Goal: Transaction & Acquisition: Download file/media

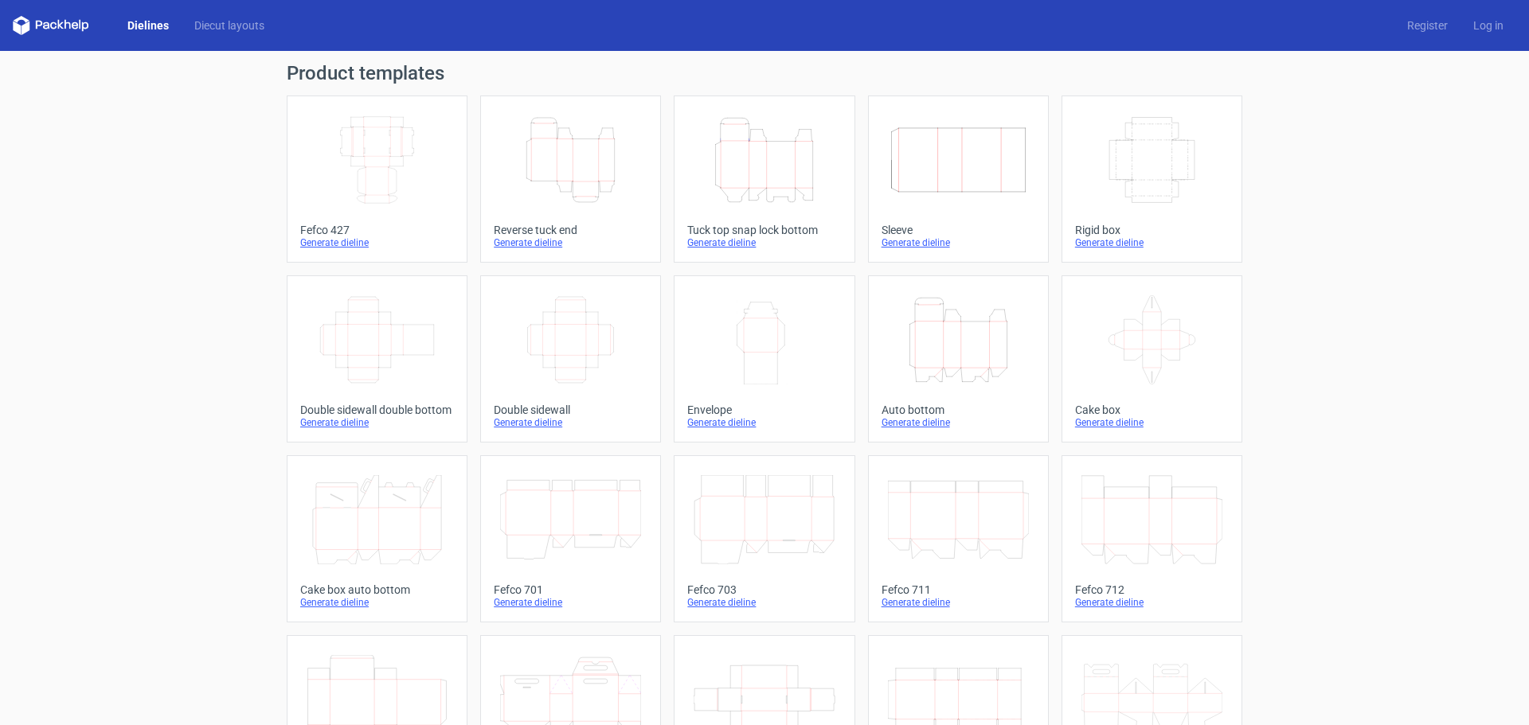
click at [327, 245] on div "Generate dieline" at bounding box center [377, 242] width 154 height 13
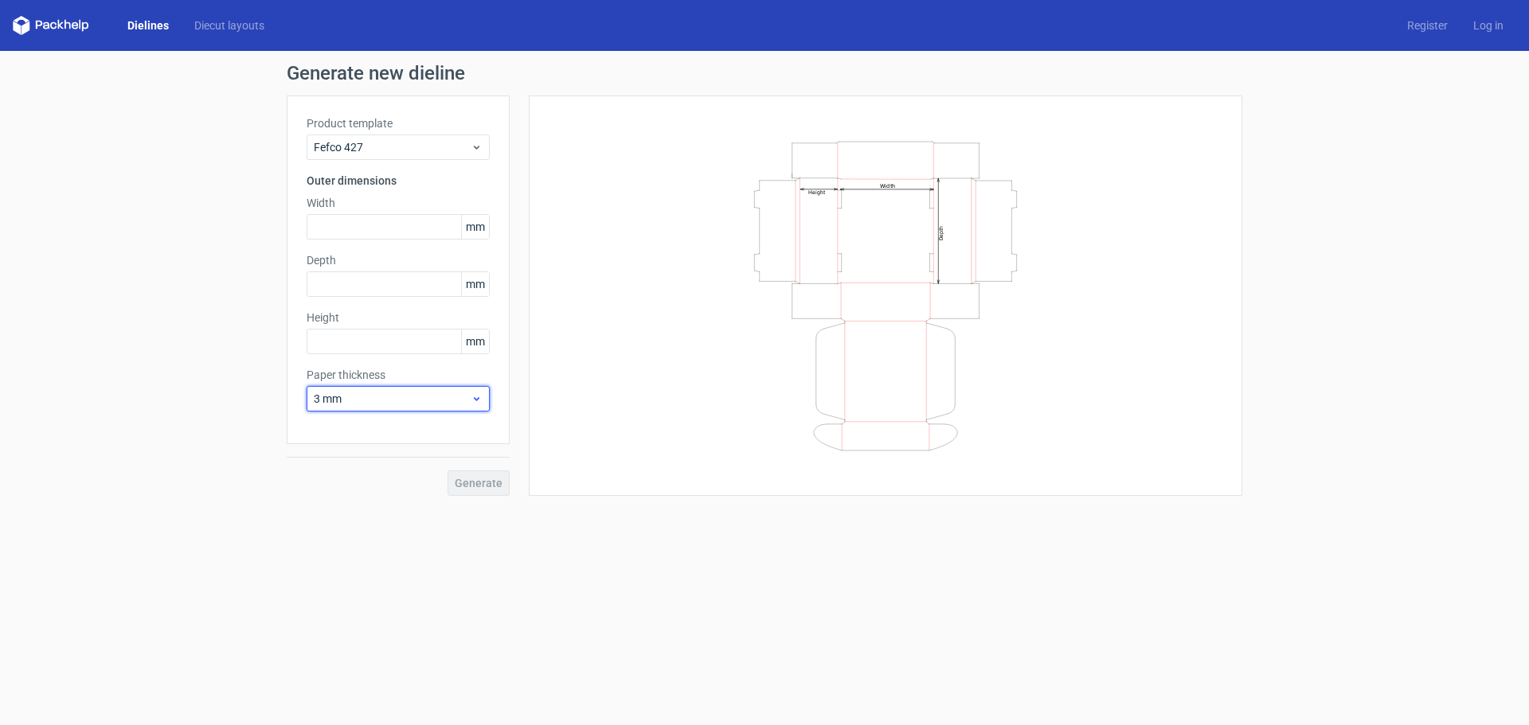
click at [469, 400] on span "3 mm" at bounding box center [392, 399] width 157 height 16
click at [430, 437] on div "0.4 mm" at bounding box center [398, 433] width 170 height 25
click at [393, 234] on input "text" at bounding box center [398, 226] width 183 height 25
type input "160"
type input "110"
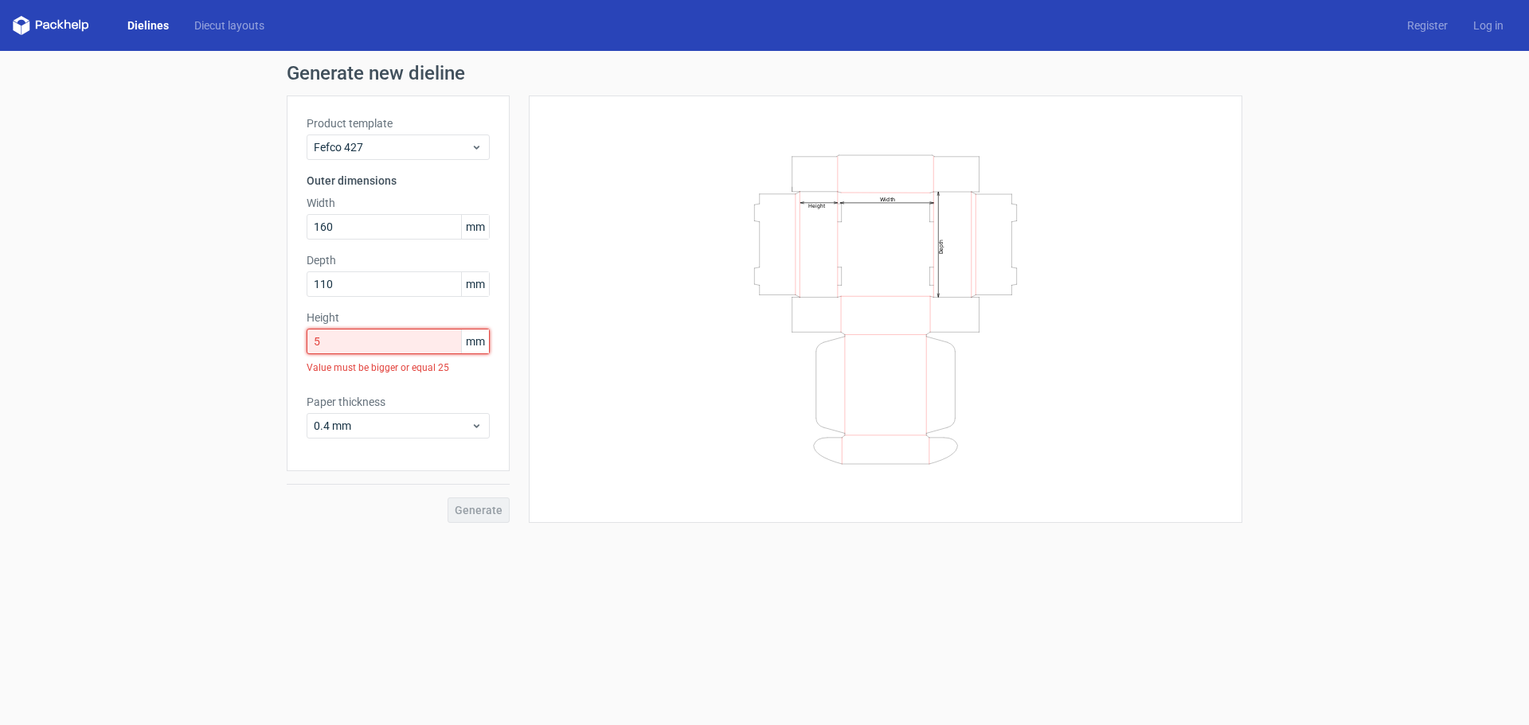
click at [400, 346] on input "5" at bounding box center [398, 341] width 183 height 25
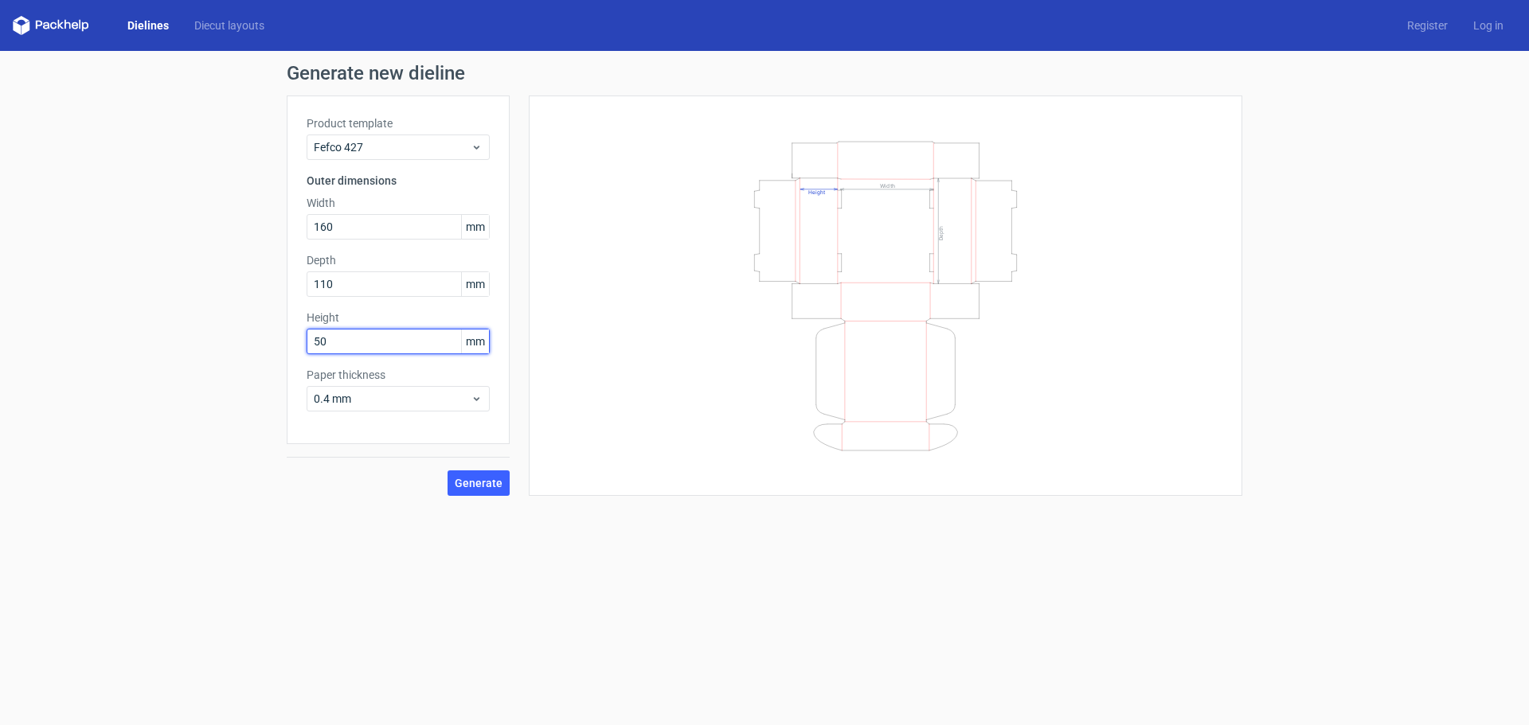
type input "50"
click at [483, 488] on span "Generate" at bounding box center [479, 483] width 48 height 11
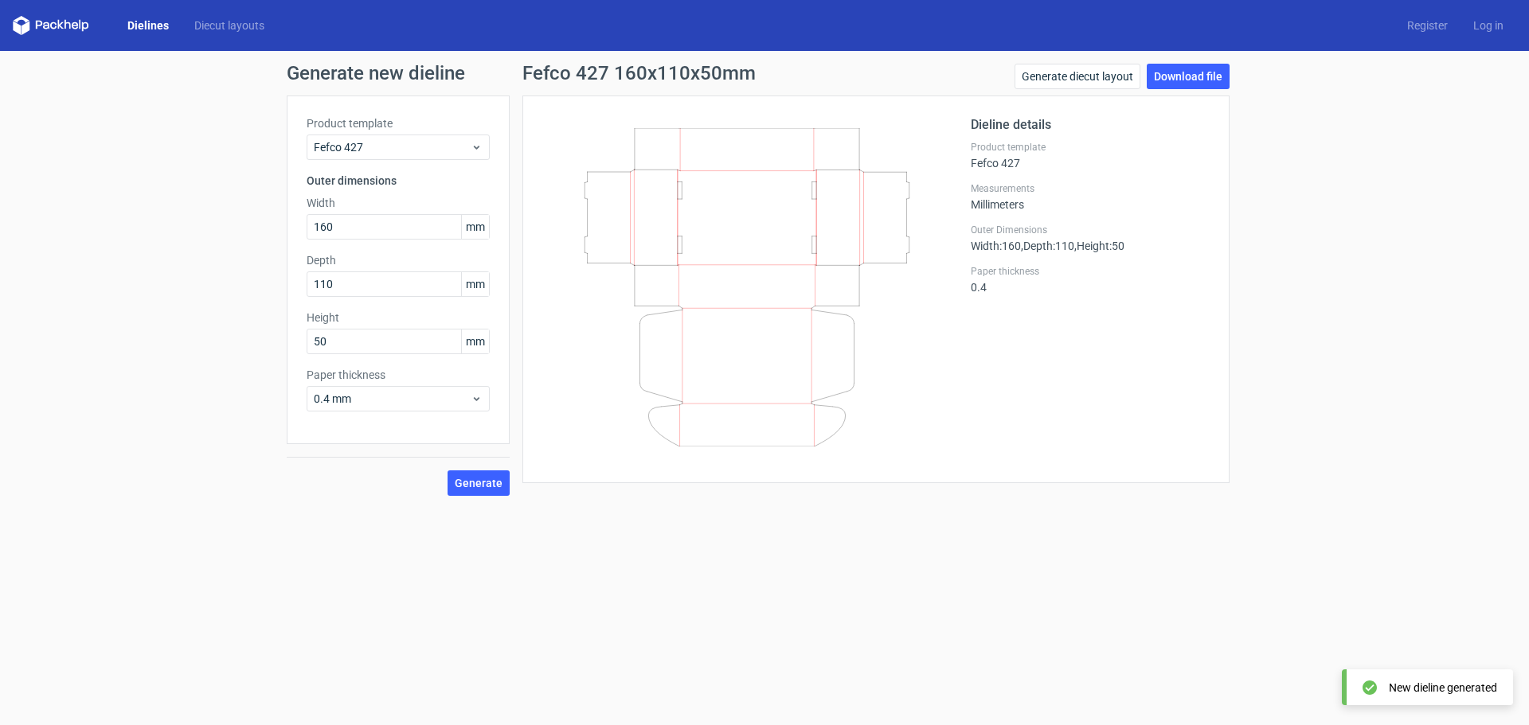
click at [1373, 649] on form "Generate new dieline Product template Fefco 427 Outer dimensions Width 160 mm D…" at bounding box center [764, 388] width 1529 height 674
click at [1399, 698] on div "New dieline generated" at bounding box center [1427, 688] width 171 height 36
drag, startPoint x: 1402, startPoint y: 692, endPoint x: 1280, endPoint y: 347, distance: 365.6
click at [1399, 681] on body "Dielines Diecut layouts Register Log in Generate new dieline Product template F…" at bounding box center [764, 362] width 1529 height 725
click at [1205, 79] on link "Download file" at bounding box center [1188, 76] width 83 height 25
